Goal: Find contact information: Find contact information

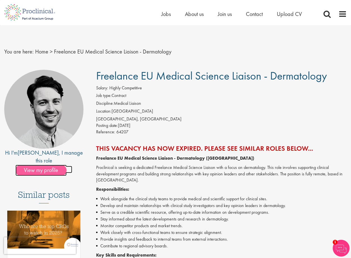
click at [45, 165] on span "View my profile" at bounding box center [40, 170] width 51 height 11
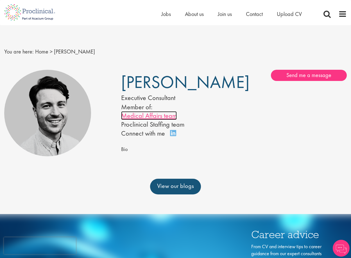
click at [155, 120] on link "Medical Affairs team" at bounding box center [149, 115] width 56 height 9
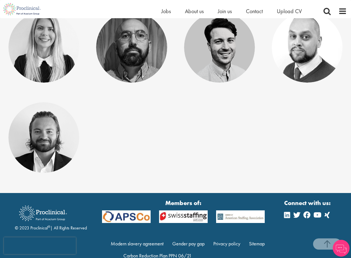
scroll to position [170, 0]
